Goal: Information Seeking & Learning: Learn about a topic

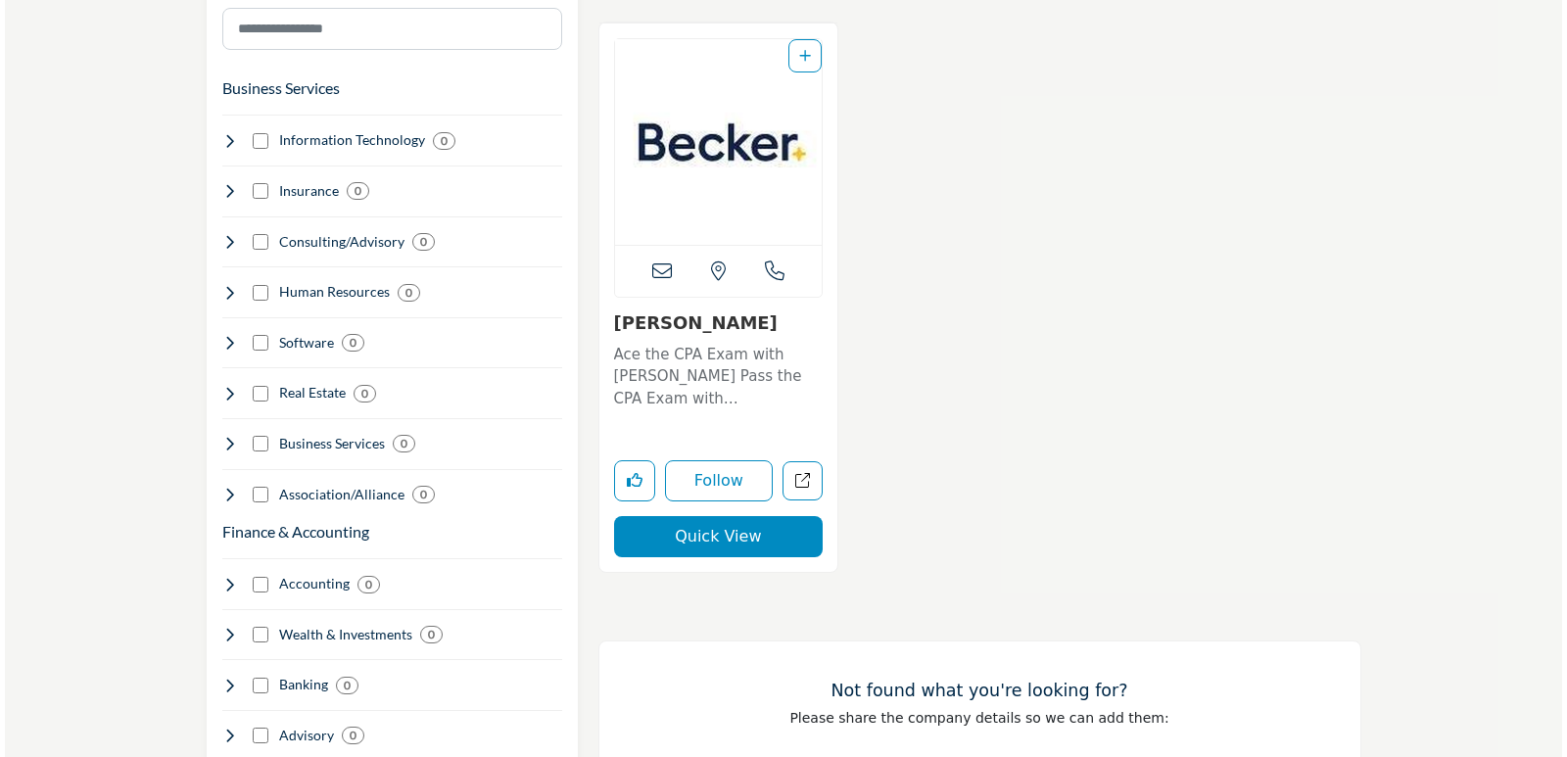
scroll to position [1175, 0]
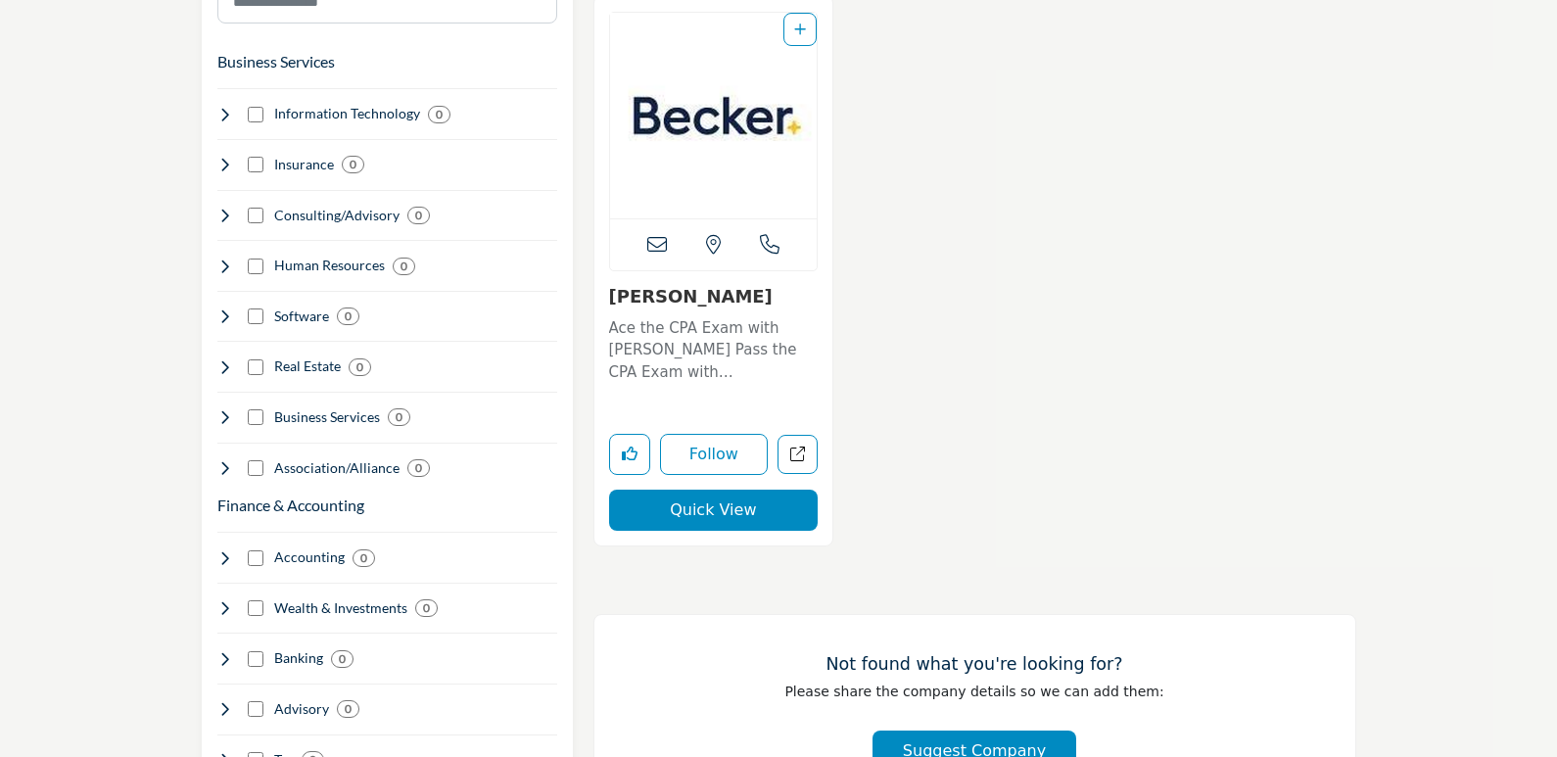
click at [685, 511] on button "Quick View" at bounding box center [714, 510] width 210 height 41
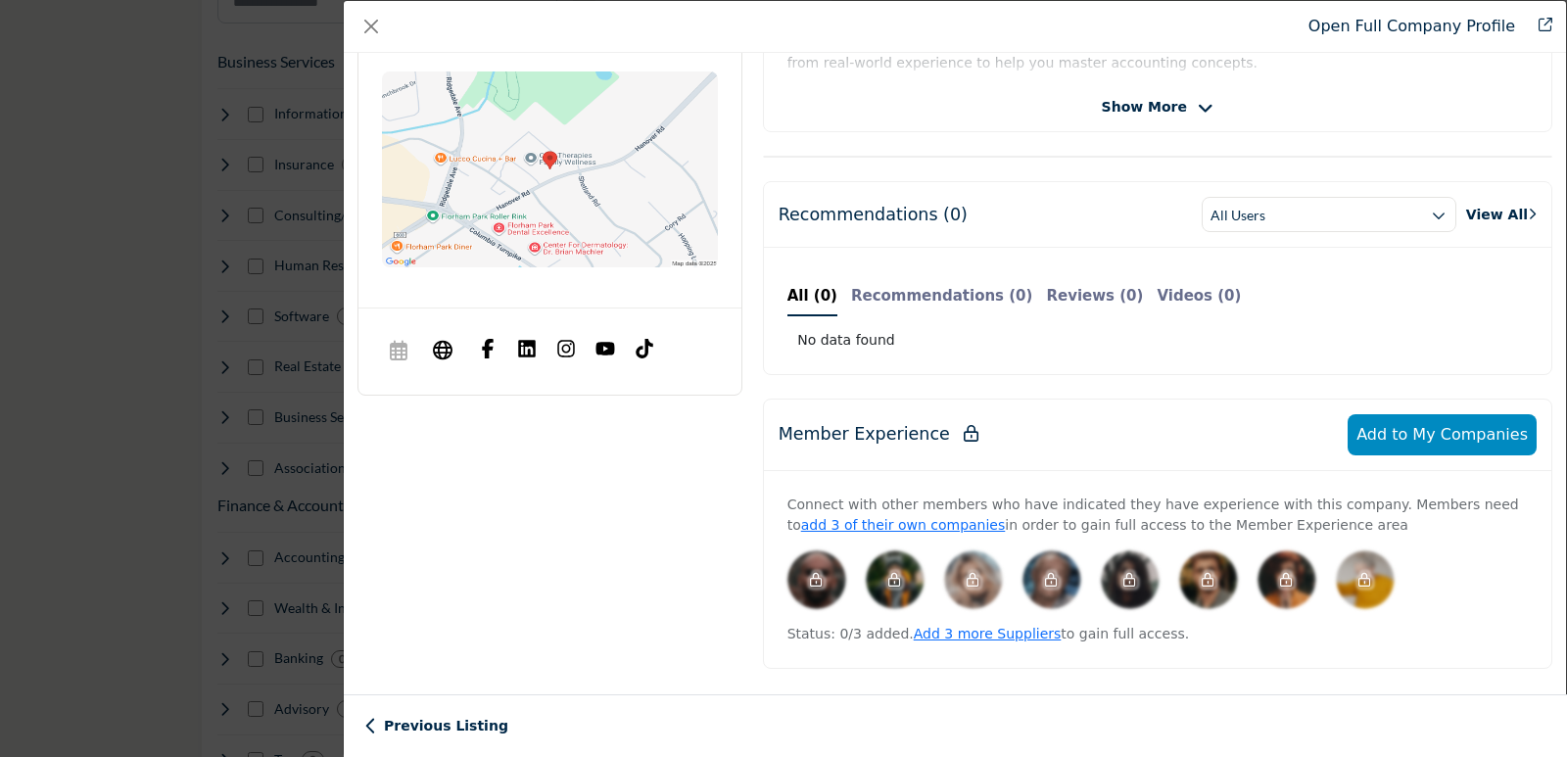
scroll to position [0, 0]
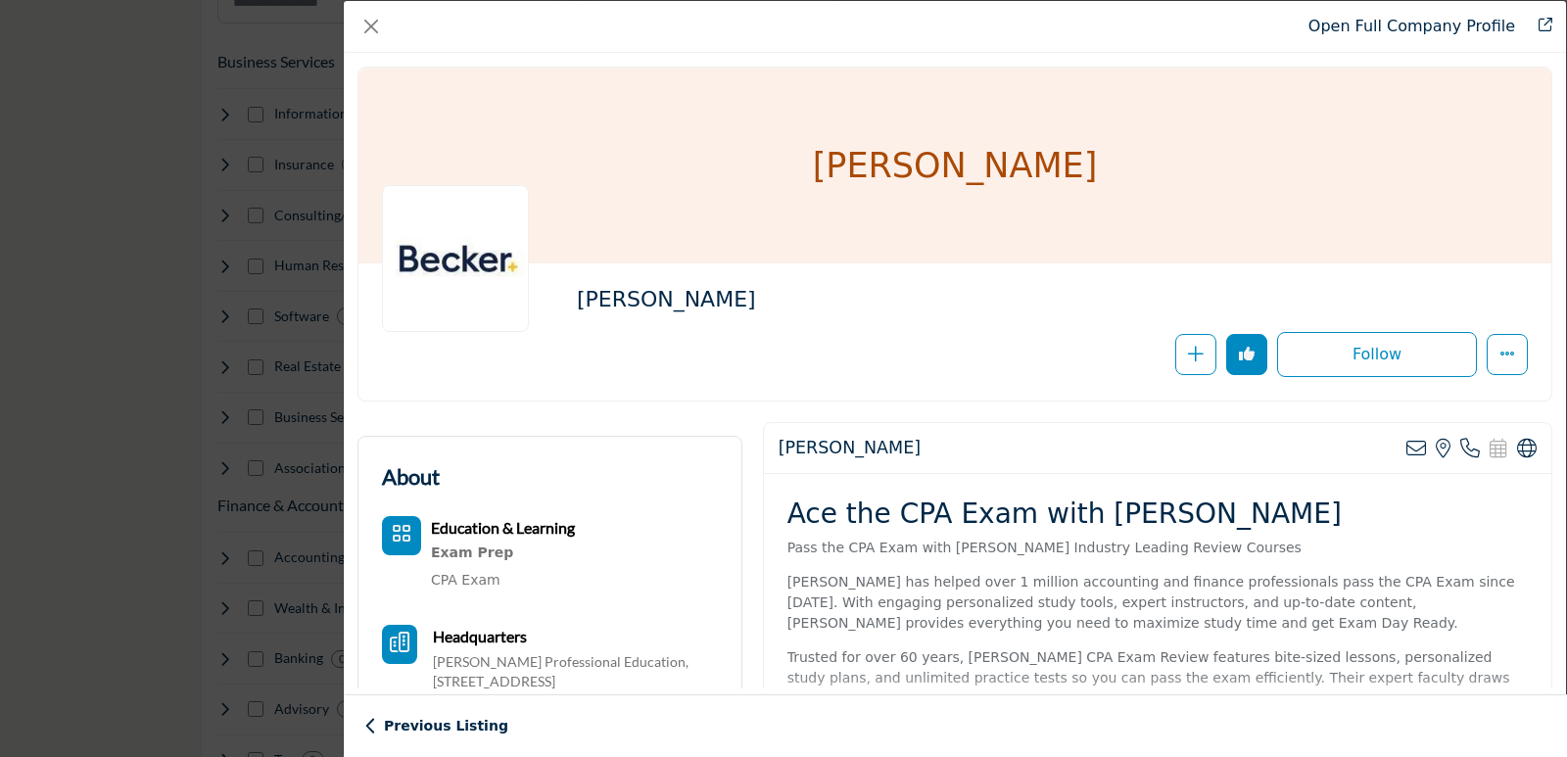
click at [699, 519] on div "Education & Learning Exam Prep CPA Exam" at bounding box center [550, 554] width 336 height 77
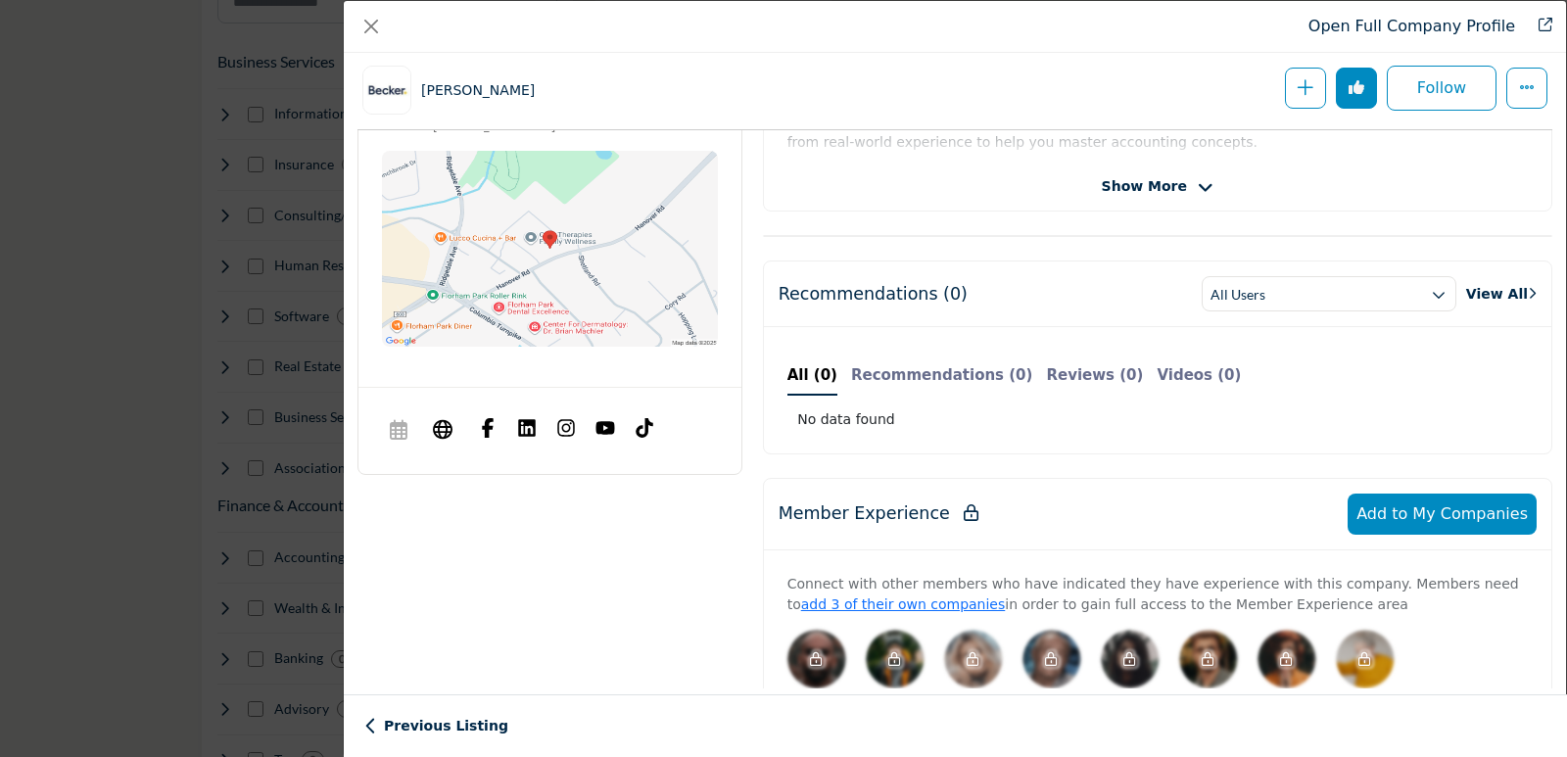
scroll to position [1002, 0]
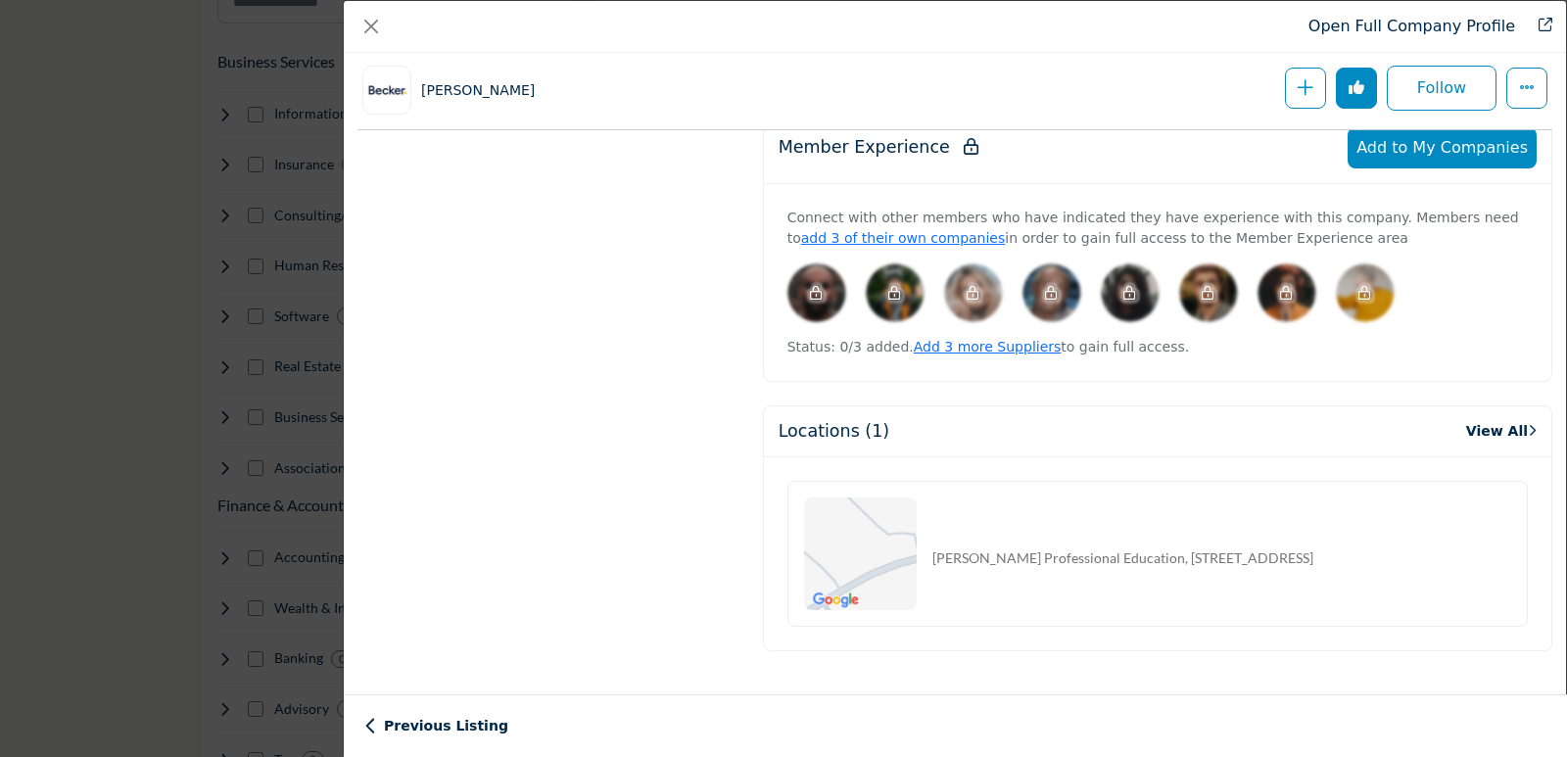
click at [1556, 717] on div "Previous Listing Next Listing" at bounding box center [955, 725] width 1223 height 63
click at [1556, 74] on div "Open Full Company Profile Becker Follow Following" at bounding box center [955, 378] width 1224 height 757
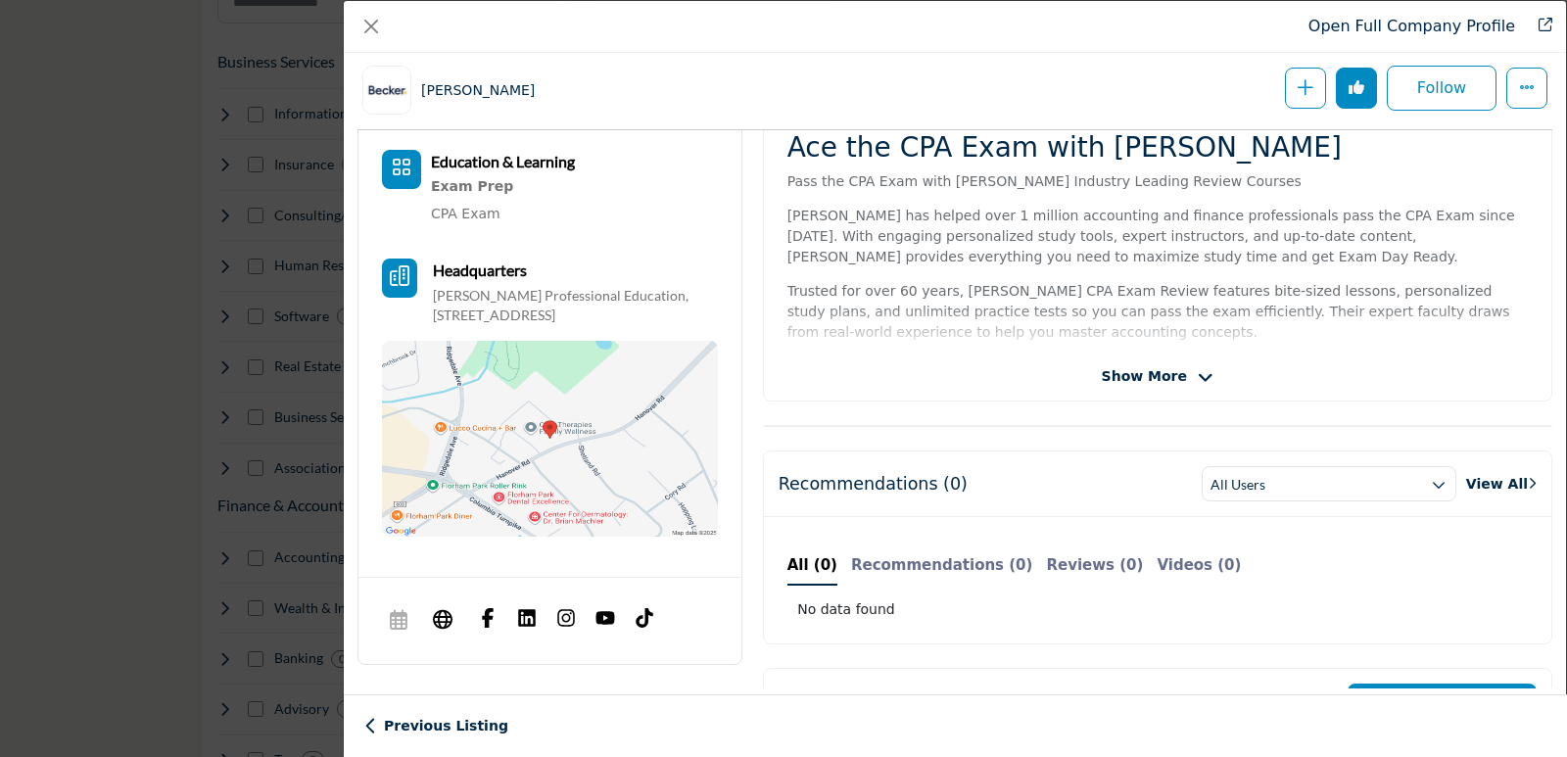
click at [1171, 368] on span "Show More" at bounding box center [1144, 376] width 85 height 21
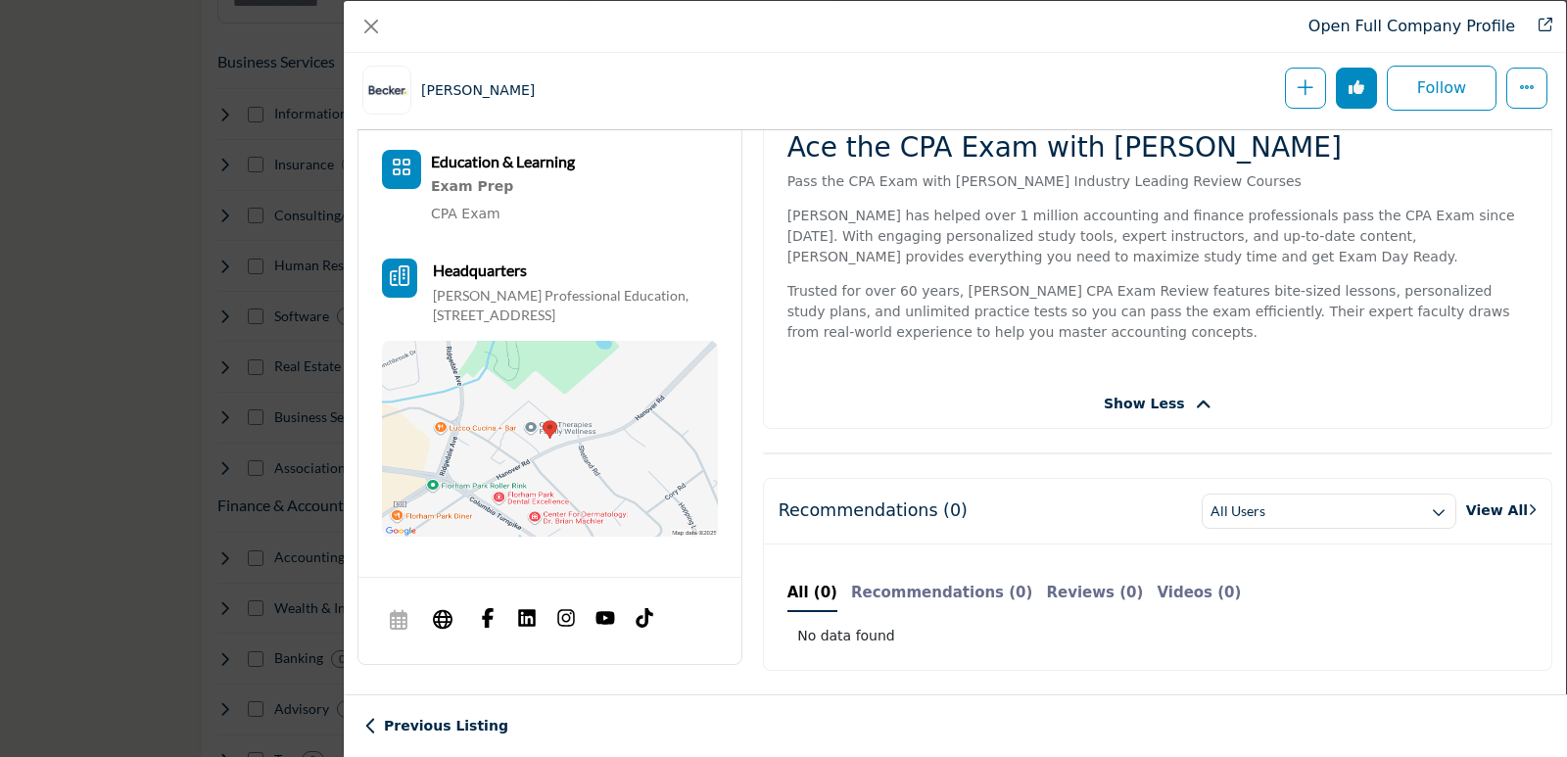
click at [397, 167] on icon "Category Icon" at bounding box center [402, 168] width 20 height 20
click at [457, 167] on b "Education & Learning" at bounding box center [503, 161] width 144 height 19
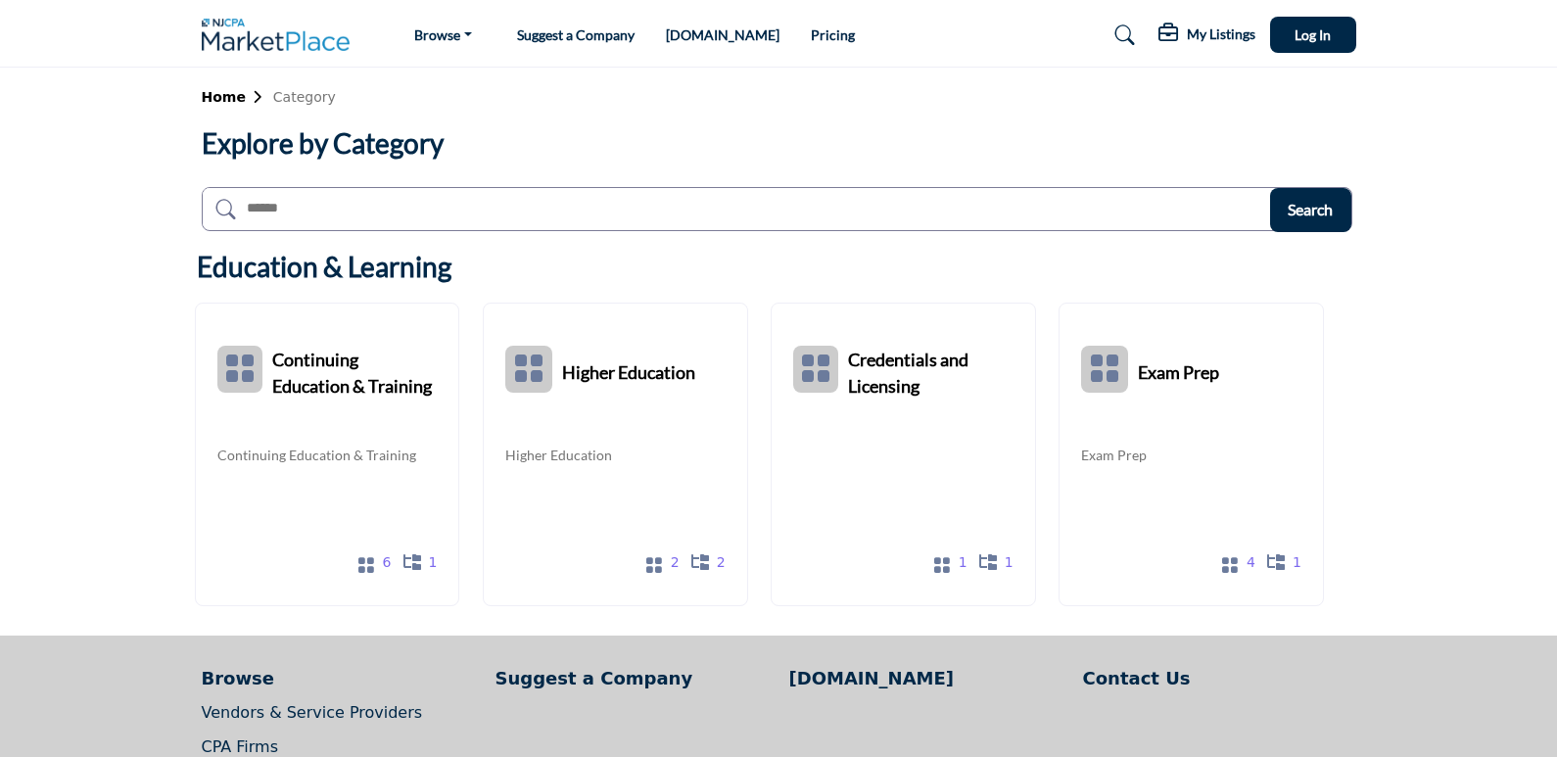
click at [811, 35] on link "Pricing" at bounding box center [833, 34] width 44 height 17
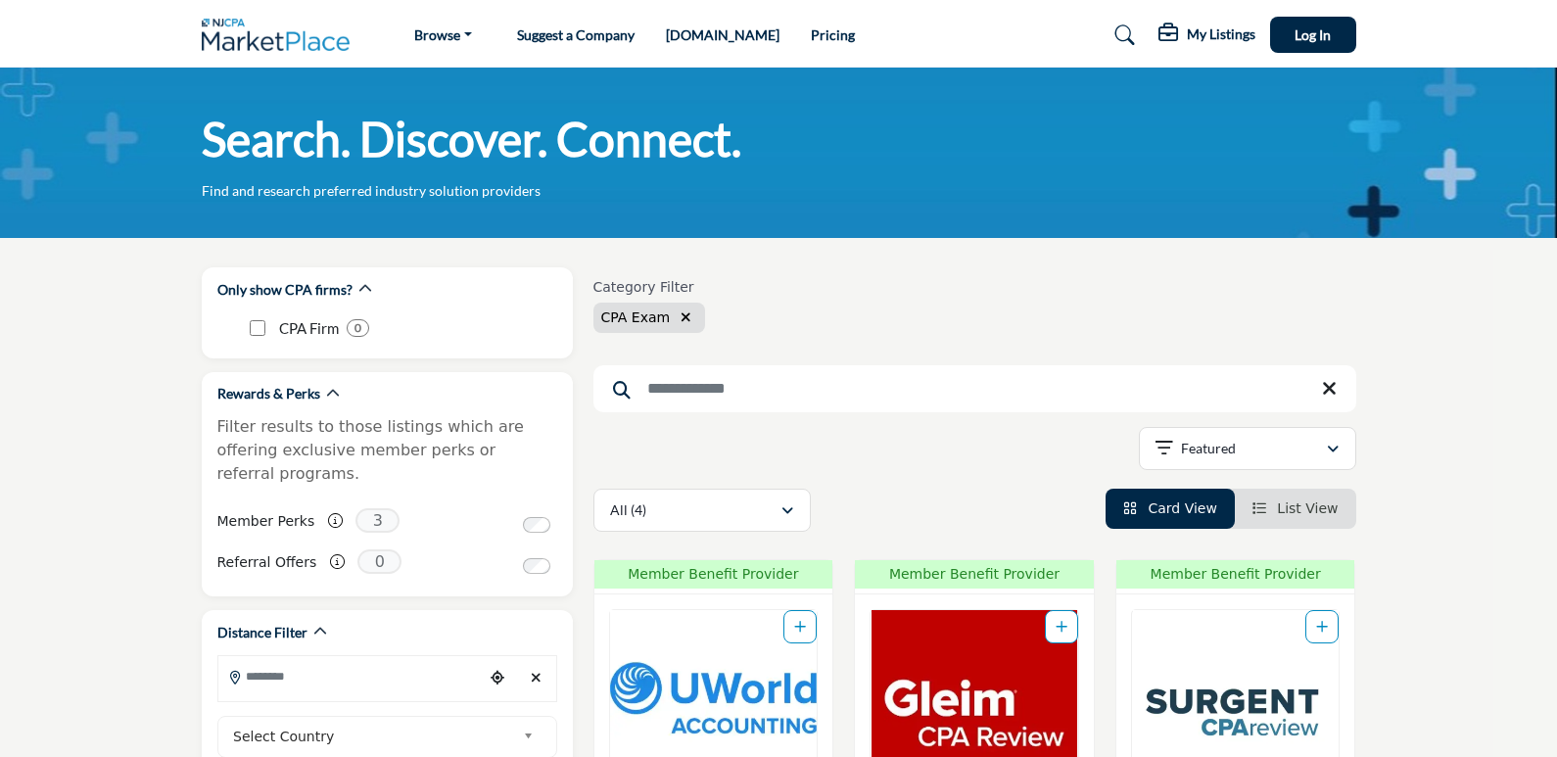
click at [681, 311] on icon "button" at bounding box center [686, 317] width 11 height 14
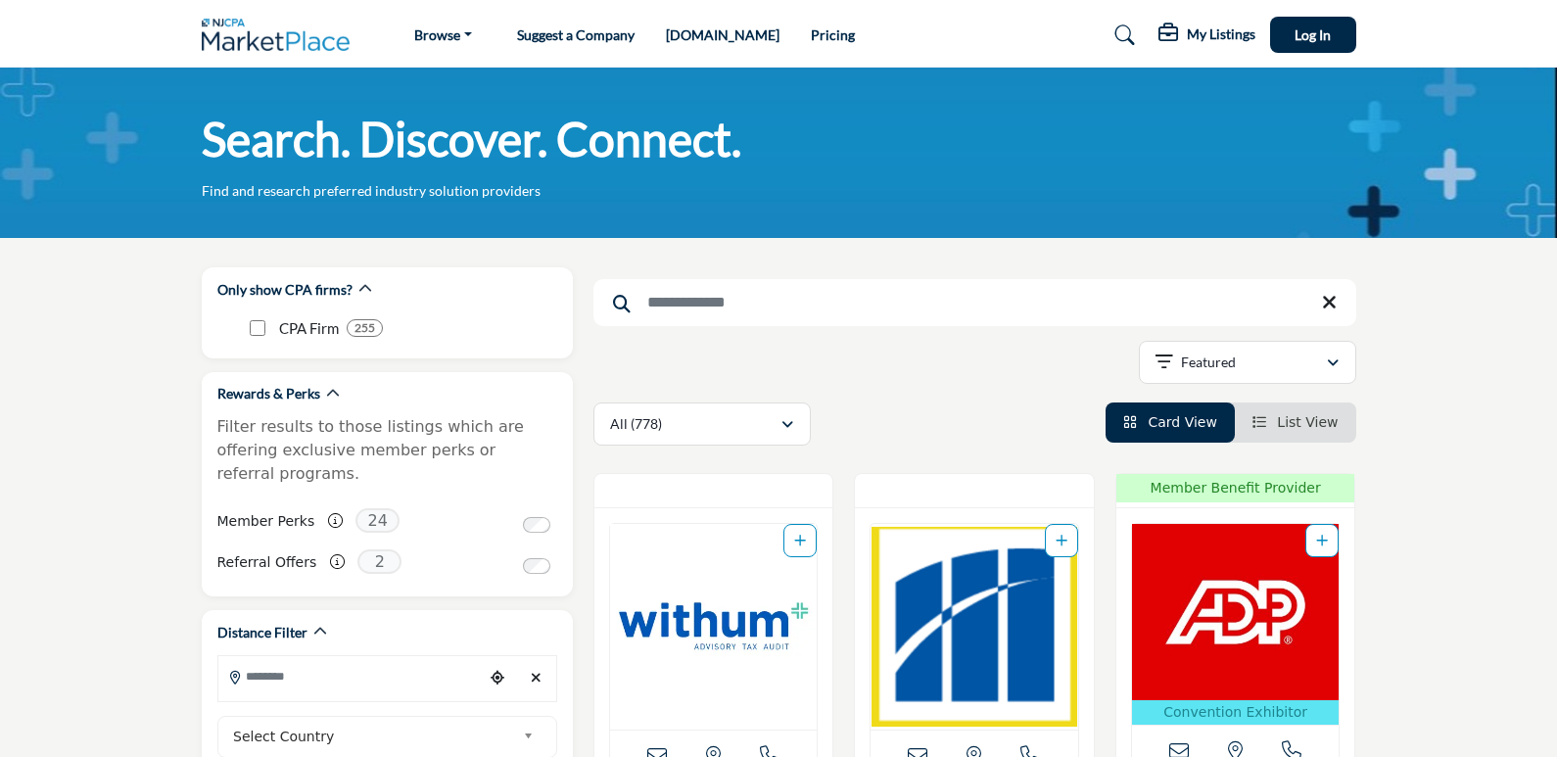
click at [702, 311] on input "Search Keyword" at bounding box center [975, 302] width 763 height 47
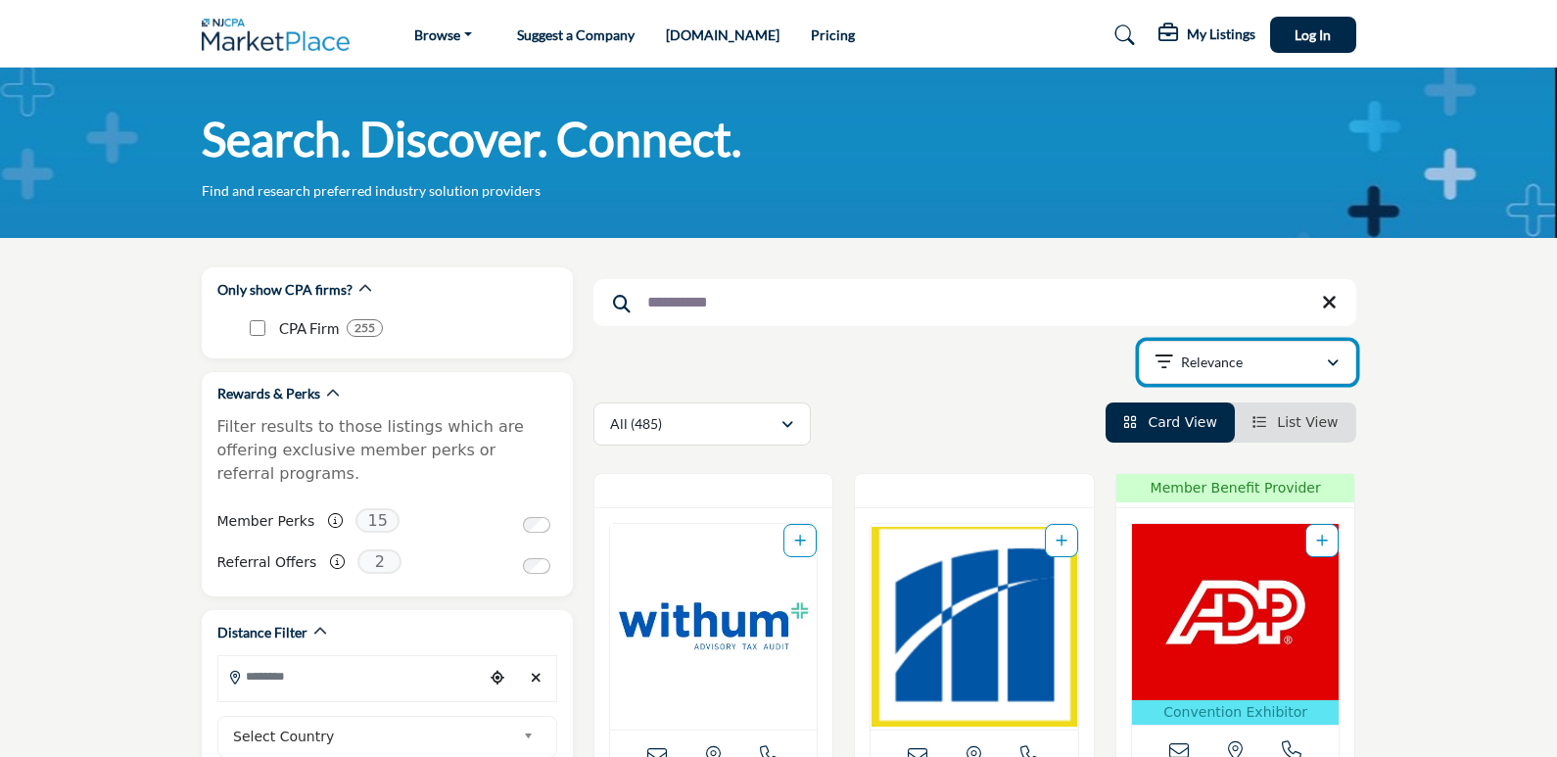
click at [1223, 361] on p "Relevance" at bounding box center [1212, 363] width 62 height 20
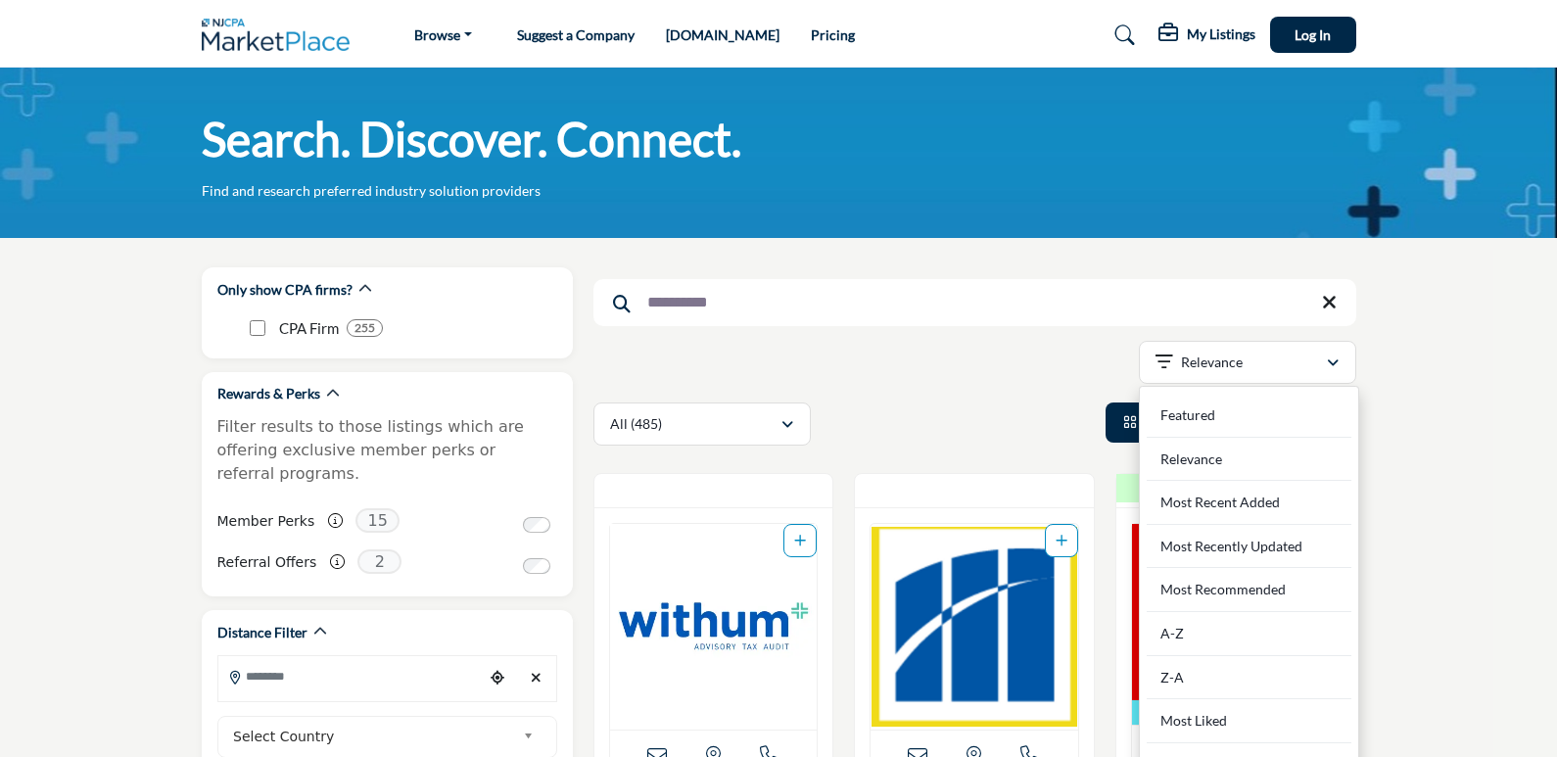
click at [1023, 406] on div "All (485) All (485)" at bounding box center [975, 424] width 763 height 43
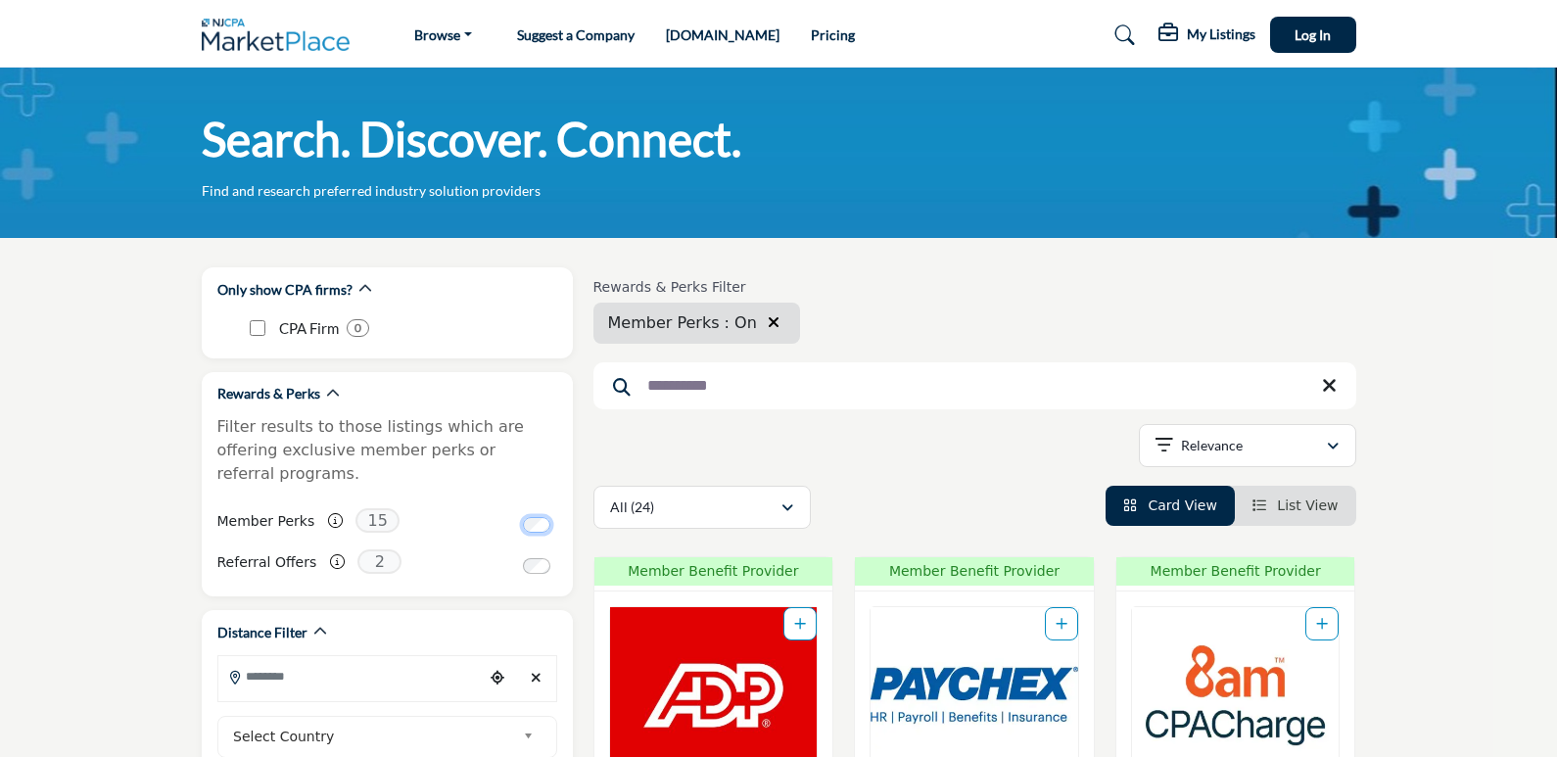
scroll to position [662, 0]
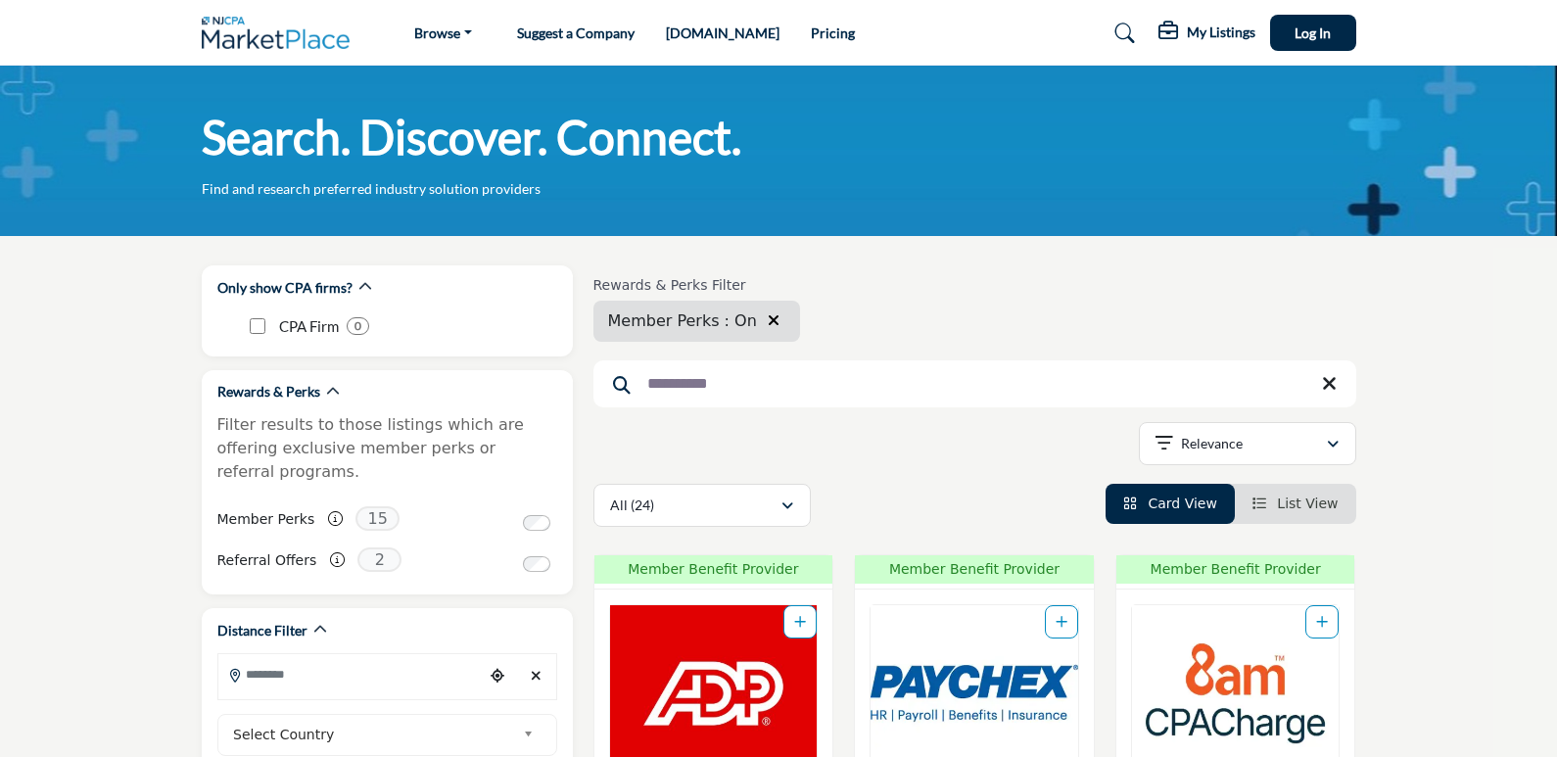
scroll to position [0, 0]
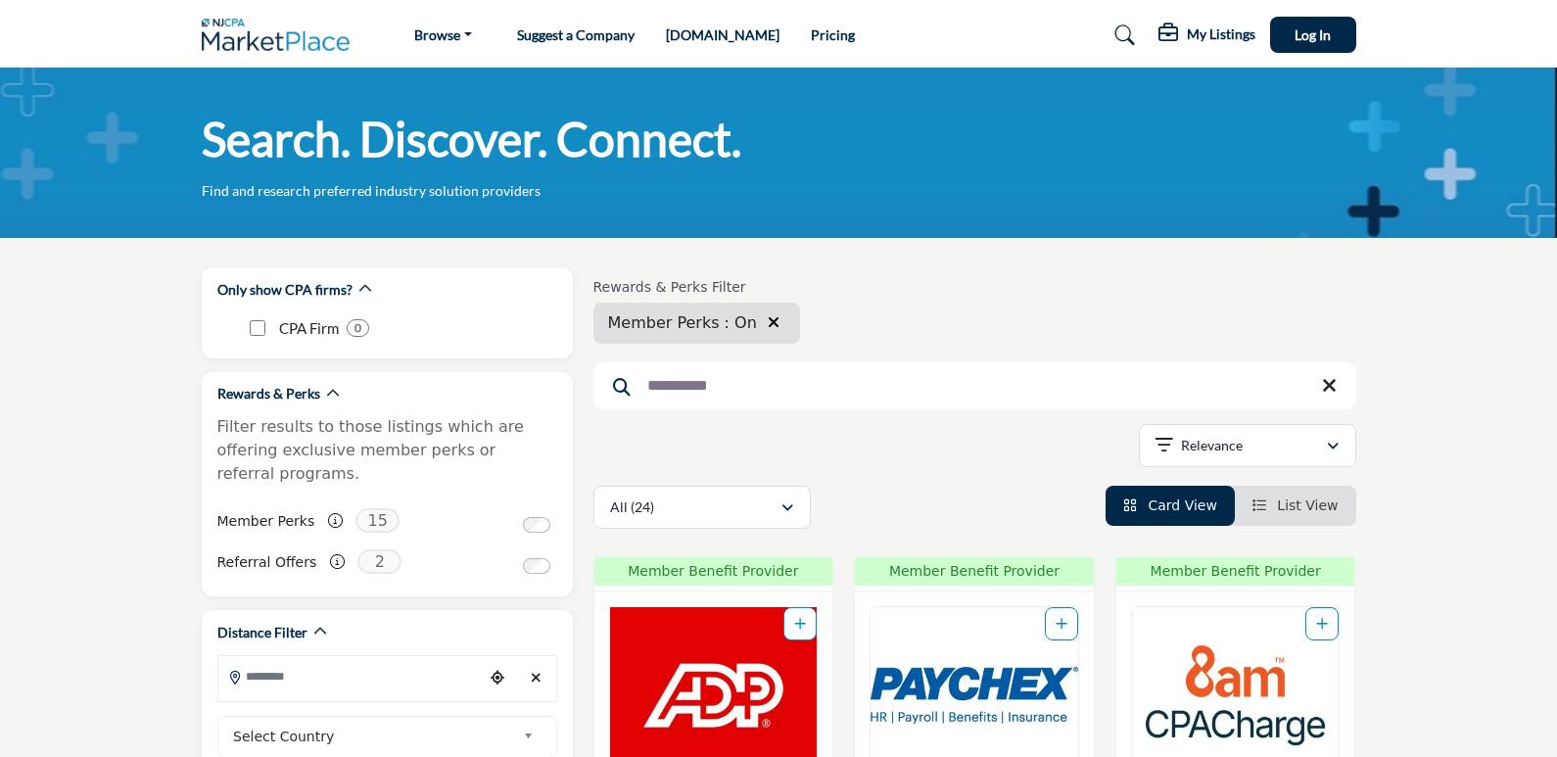
click at [812, 390] on input "**********" at bounding box center [975, 385] width 763 height 47
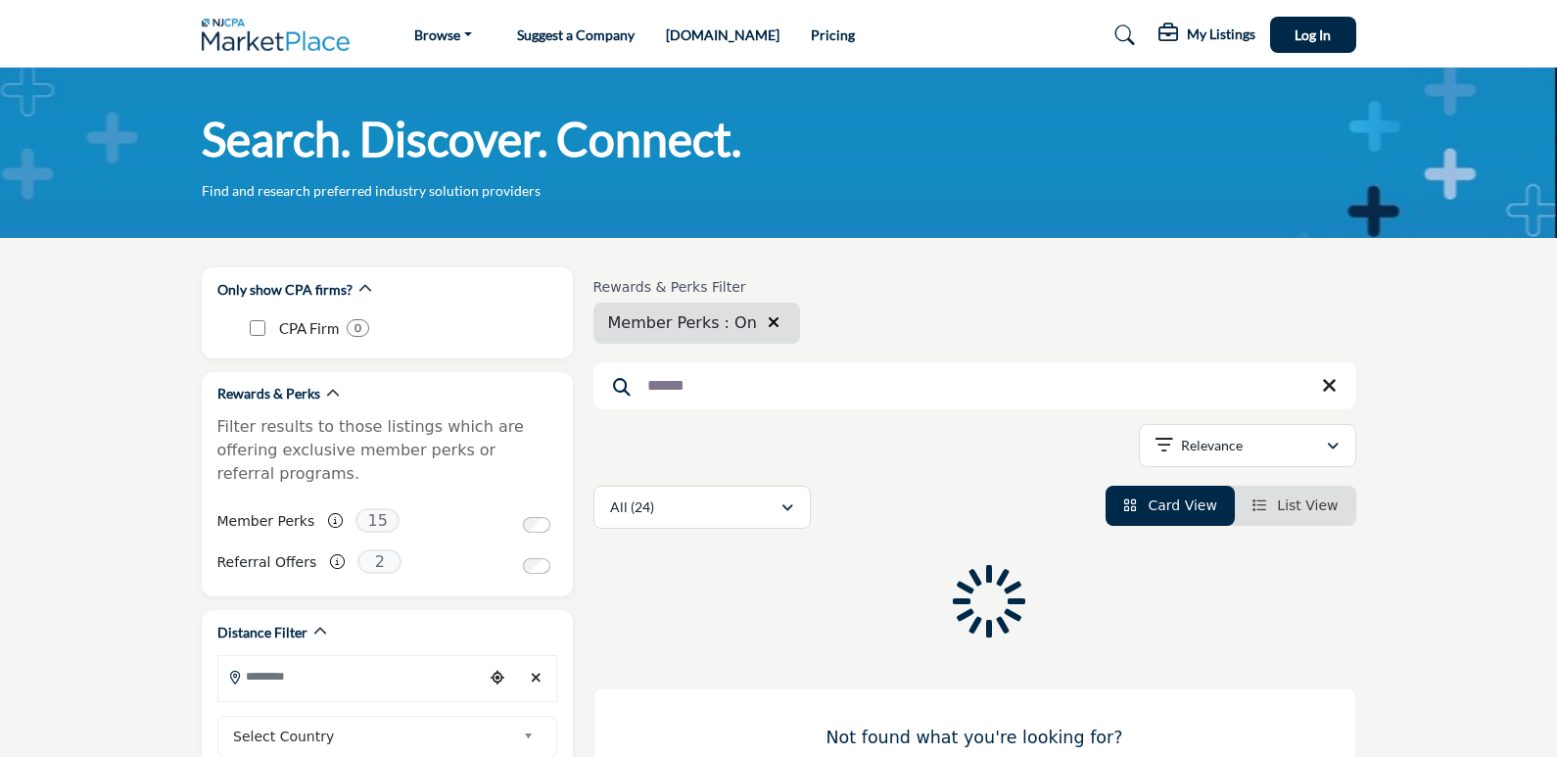
type input "******"
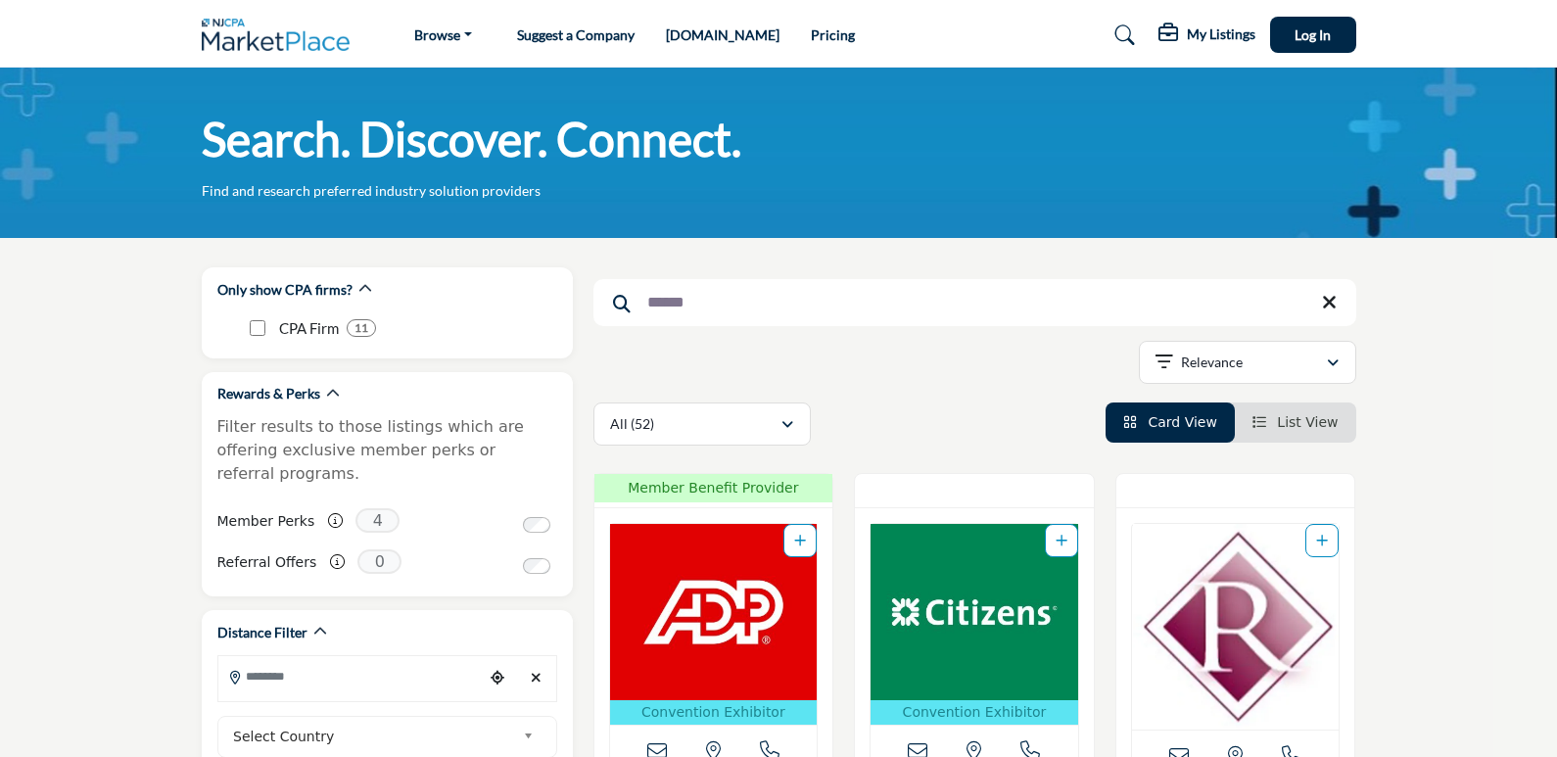
click at [1274, 430] on link "List View" at bounding box center [1296, 422] width 86 height 16
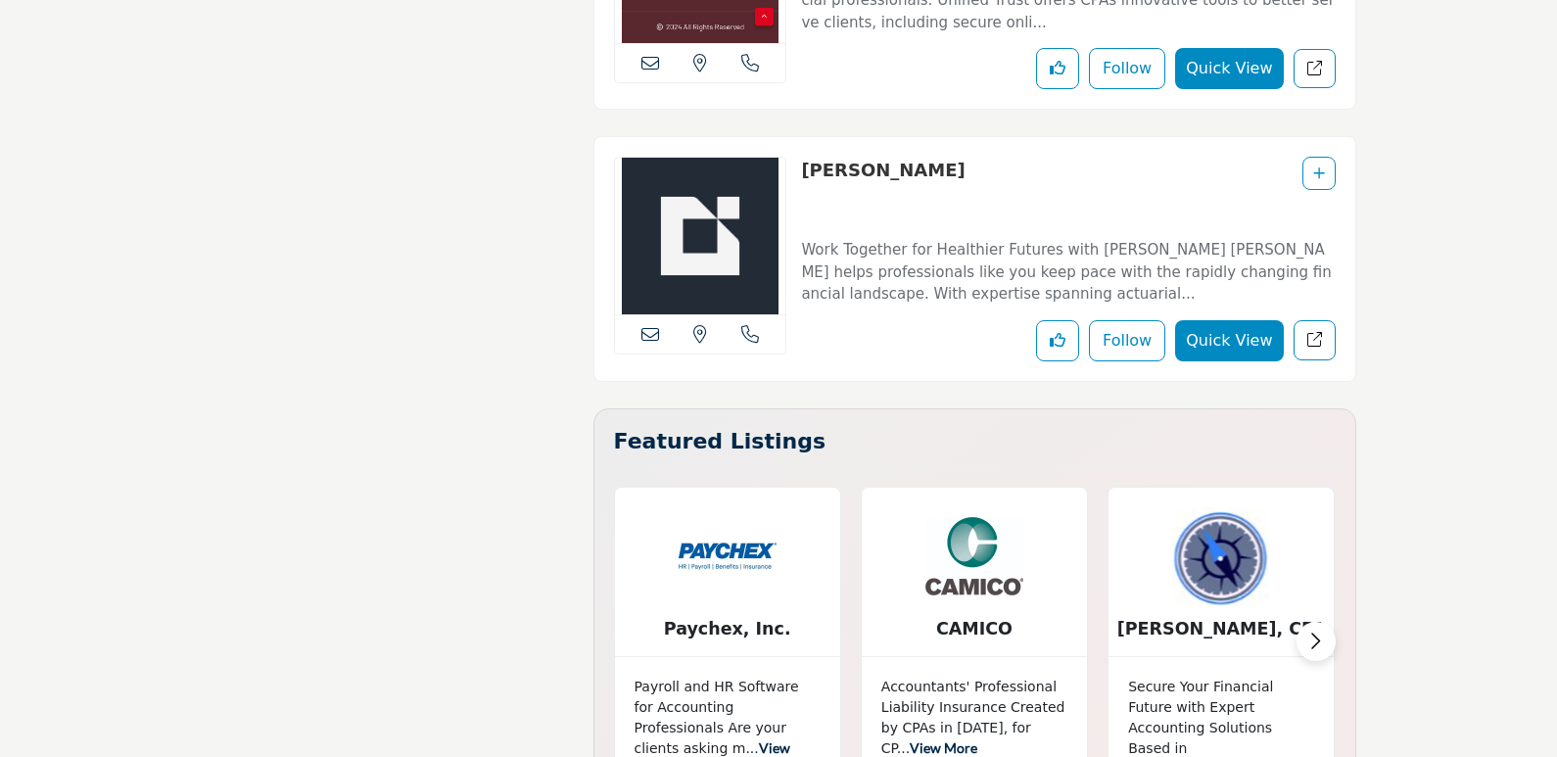
scroll to position [6625, 0]
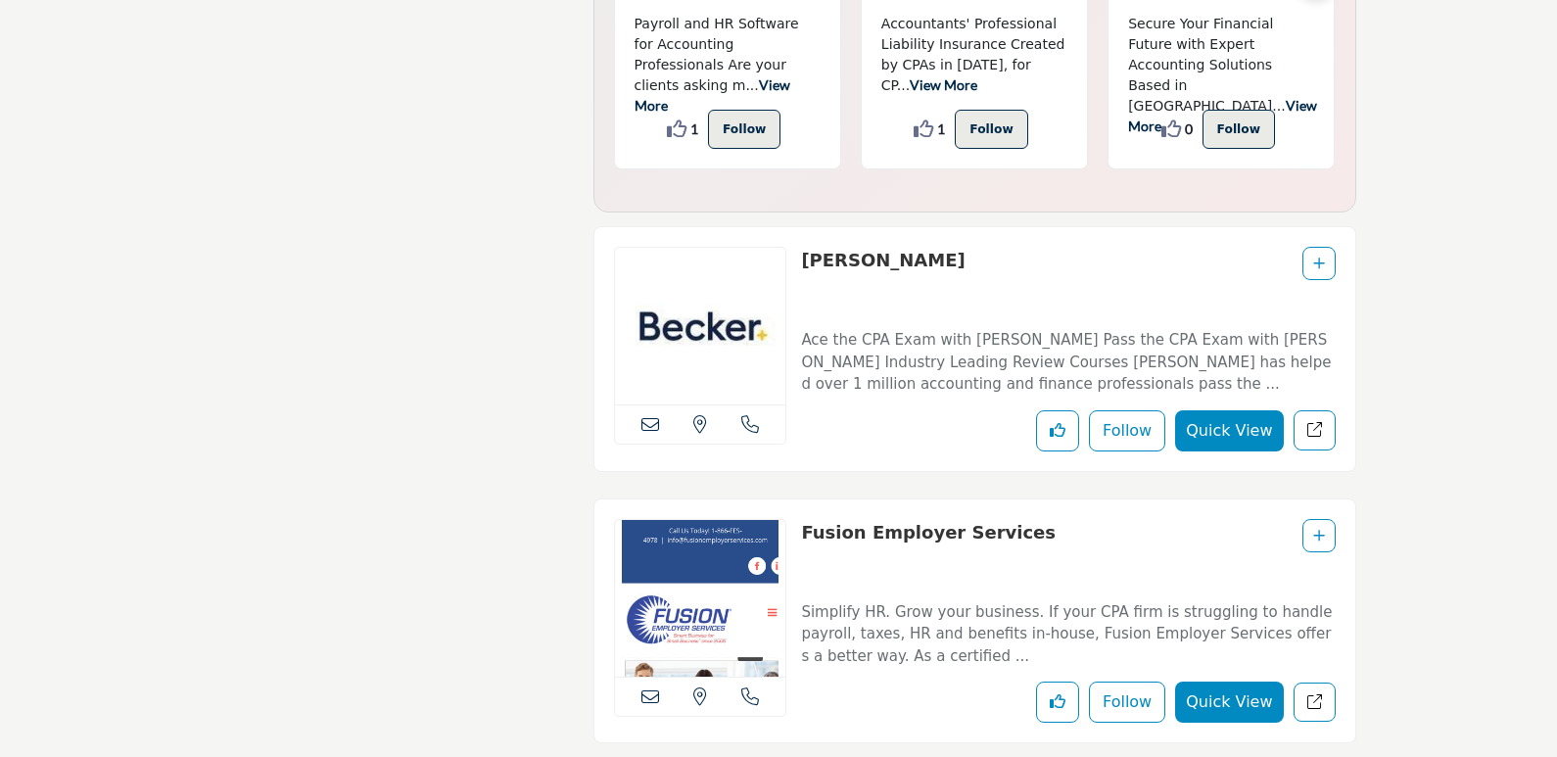
click at [1055, 329] on p "Ace the CPA Exam with Becker Pass the CPA Exam with Becker's Industry Leading R…" at bounding box center [1068, 362] width 534 height 67
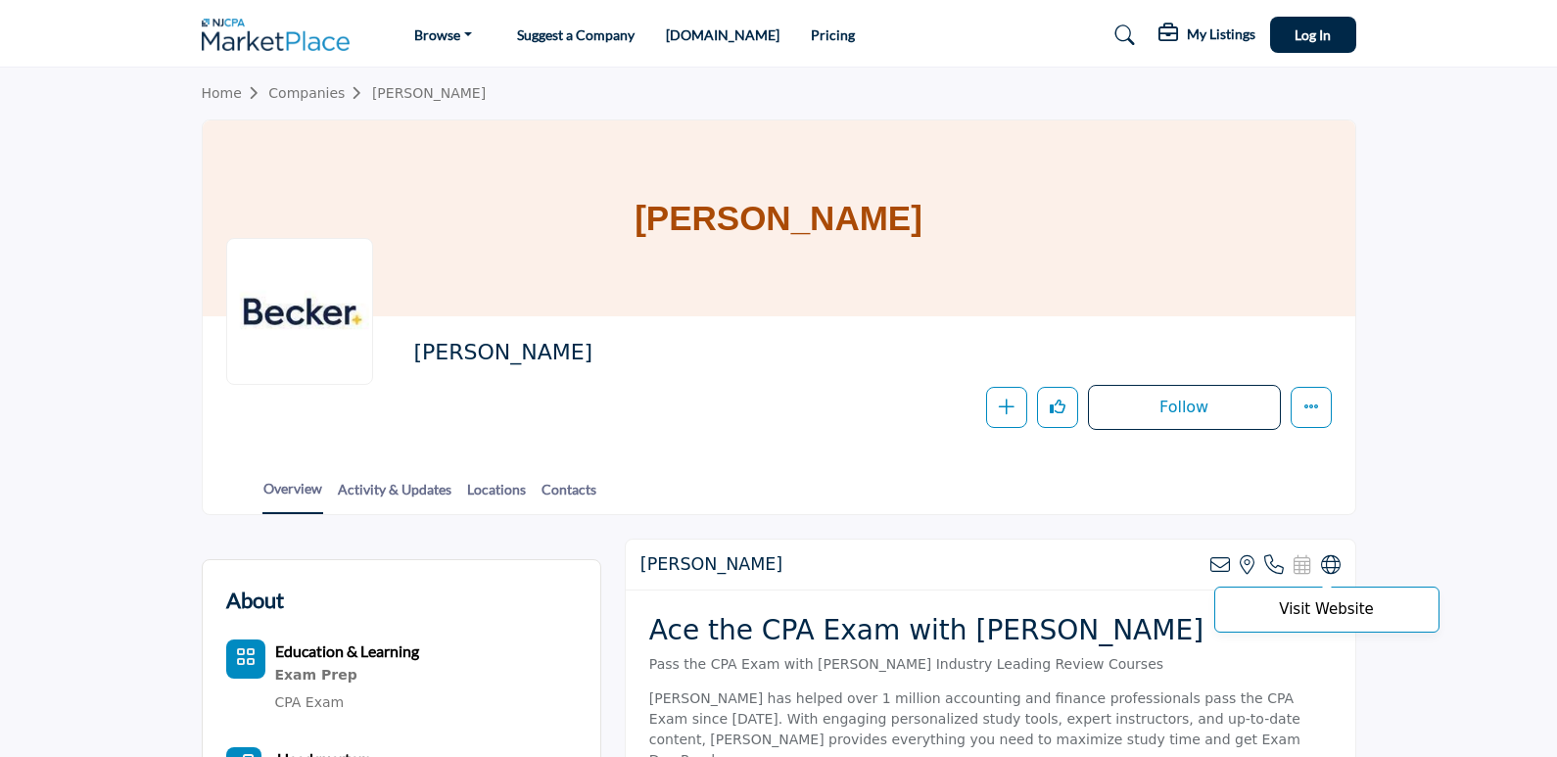
click at [1334, 559] on icon at bounding box center [1331, 565] width 20 height 20
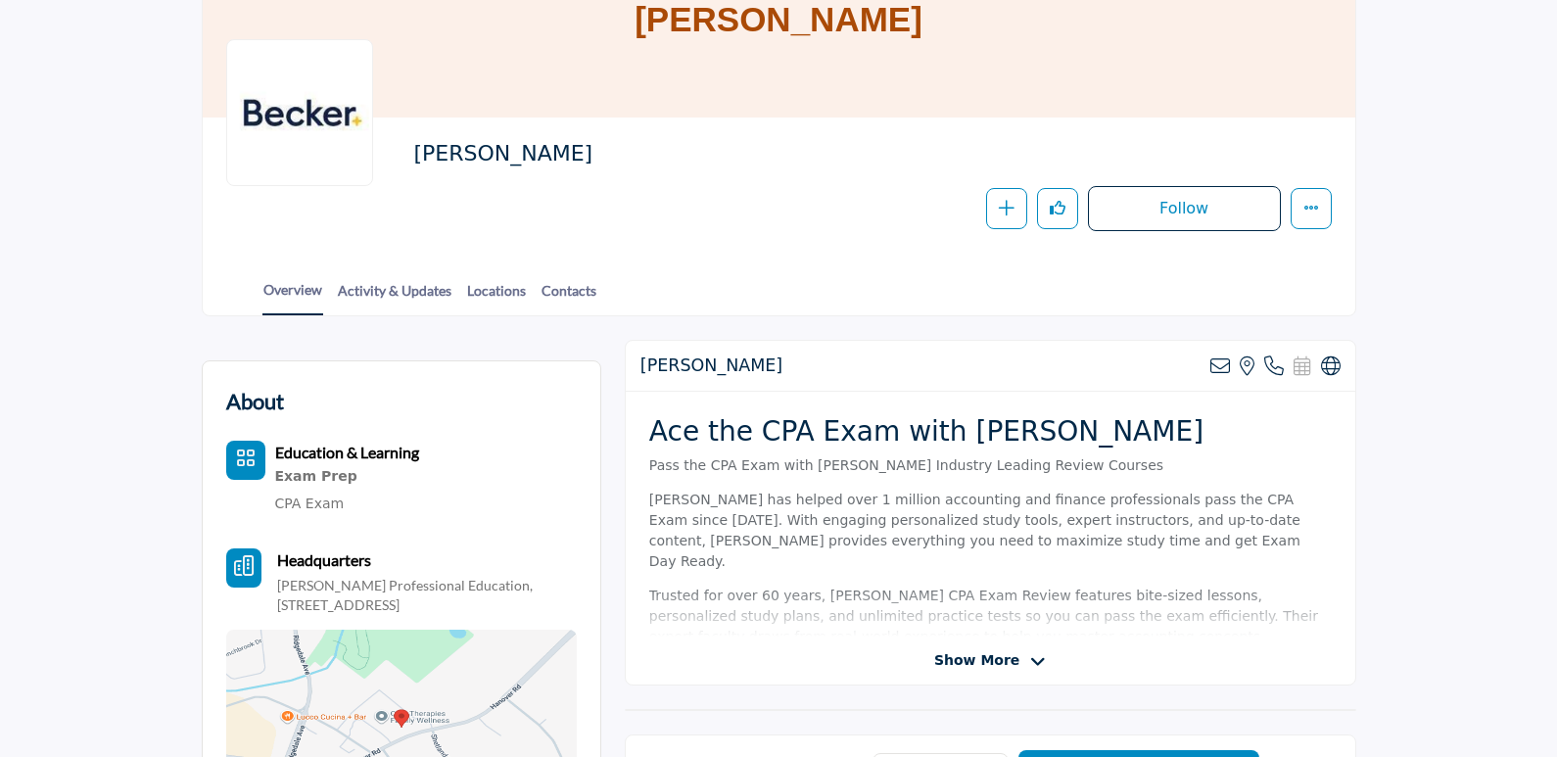
scroll to position [353, 0]
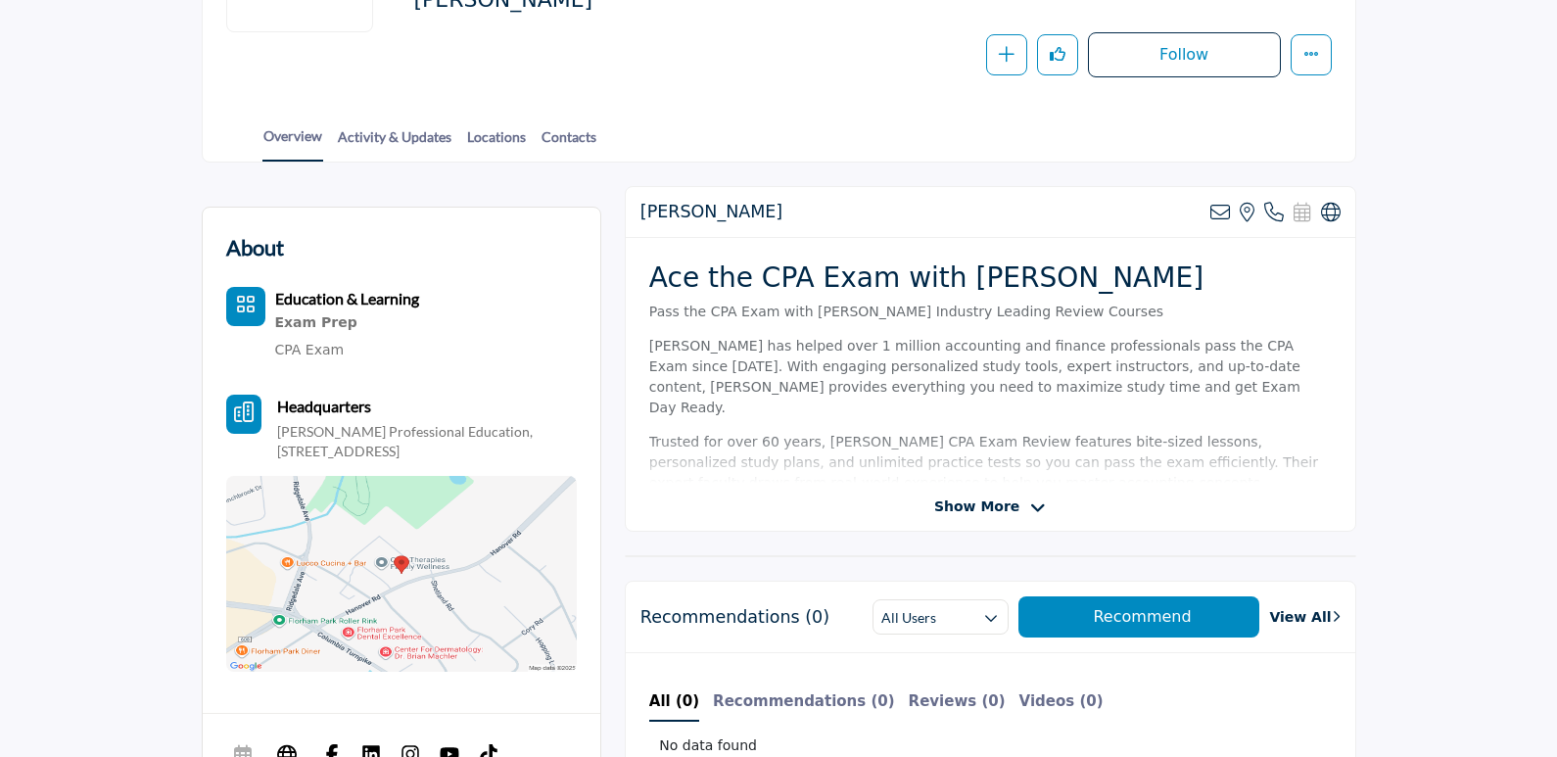
click at [966, 503] on span "Show More" at bounding box center [976, 507] width 85 height 21
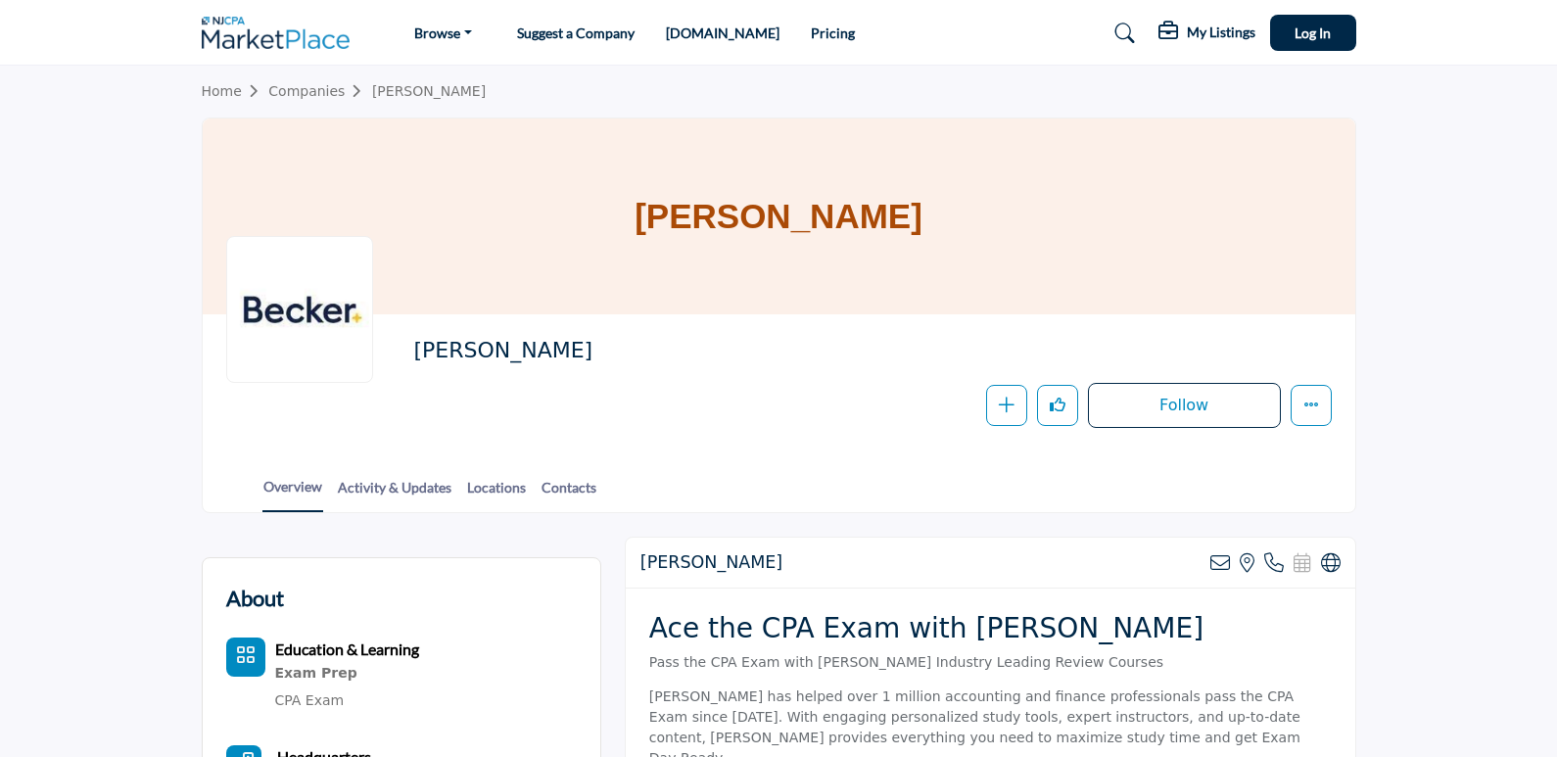
scroll to position [0, 0]
